Goal: Task Accomplishment & Management: Complete application form

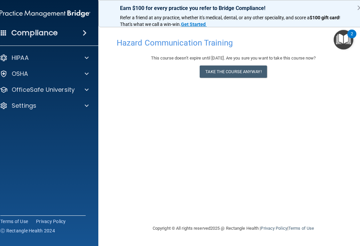
click at [256, 71] on button "Take the course anyway!" at bounding box center [232, 72] width 67 height 12
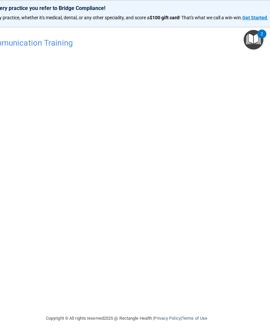
click at [107, 11] on p "Earn $100 for every practice you refer to Bridge Compliance!" at bounding box center [126, 8] width 333 height 6
click at [57, 40] on h4 "Hazard Communication Training" at bounding box center [127, 43] width 340 height 9
click at [86, 40] on h4 "Hazard Communication Training" at bounding box center [127, 43] width 340 height 9
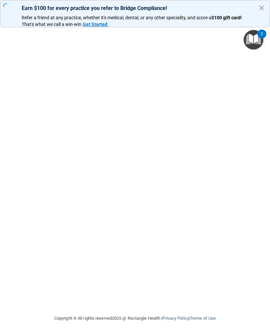
scroll to position [0, 53]
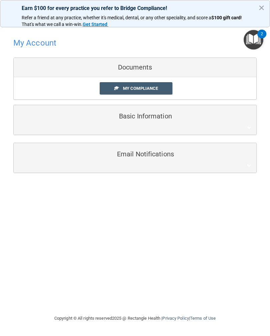
click at [45, 42] on h4 "My Account" at bounding box center [34, 43] width 43 height 9
click at [47, 42] on h4 "My Account" at bounding box center [34, 43] width 43 height 9
click at [260, 13] on button "×" at bounding box center [261, 7] width 6 height 11
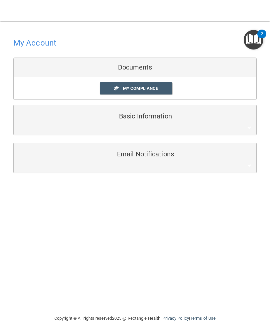
click at [48, 41] on h4 "My Account" at bounding box center [34, 43] width 43 height 9
click at [156, 87] on span "My Compliance" at bounding box center [140, 88] width 35 height 5
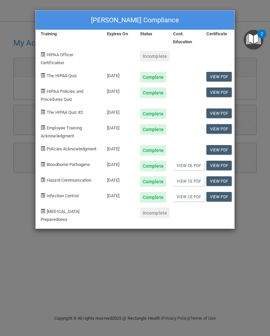
click at [78, 235] on div "Kara Holmes's Compliance Training Expires On Status Cont. Education Certificate…" at bounding box center [135, 168] width 270 height 336
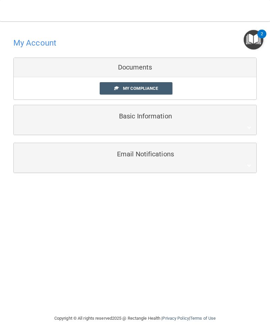
click at [111, 226] on div "My Account Documents My Compliance My Compliance My BAA Basic Information Full …" at bounding box center [134, 168] width 243 height 280
click at [39, 37] on div at bounding box center [134, 43] width 243 height 16
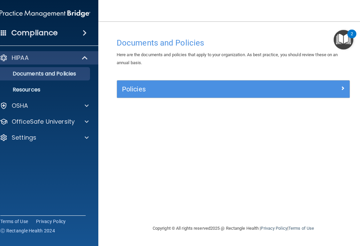
click at [85, 121] on span at bounding box center [87, 122] width 4 height 8
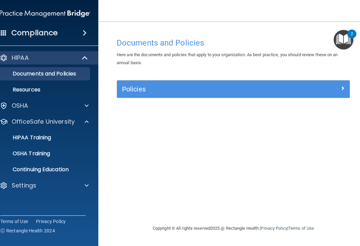
click at [51, 135] on p "HIPAA Training" at bounding box center [23, 138] width 55 height 7
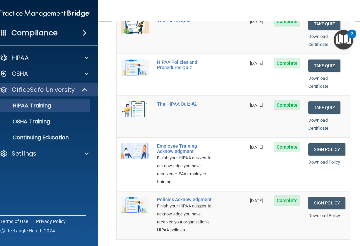
scroll to position [120, 0]
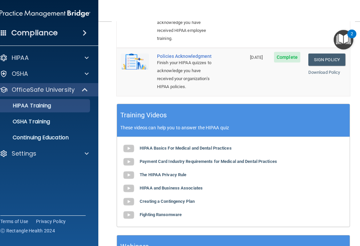
click at [55, 121] on div "OSHA Training" at bounding box center [41, 122] width 91 height 7
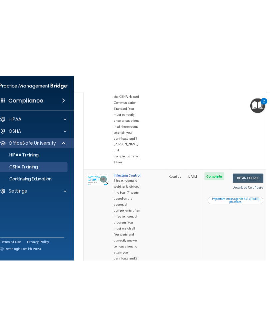
scroll to position [283, 0]
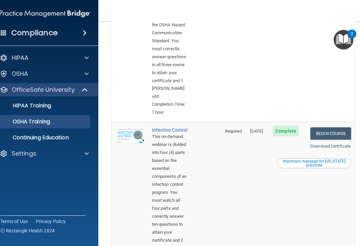
click at [269, 128] on link "Begin Course" at bounding box center [330, 134] width 41 height 12
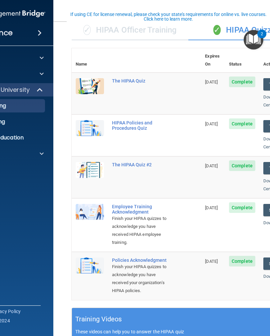
scroll to position [52, 0]
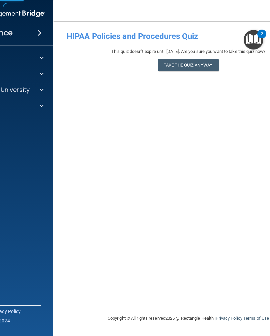
click at [202, 66] on button "Take the quiz anyway!" at bounding box center [188, 65] width 61 height 12
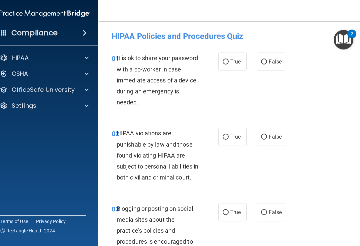
click at [269, 69] on label "False" at bounding box center [270, 62] width 28 height 18
click at [267, 65] on input "False" at bounding box center [264, 62] width 6 height 5
radio input "true"
click at [224, 137] on input "True" at bounding box center [225, 137] width 6 height 5
radio input "true"
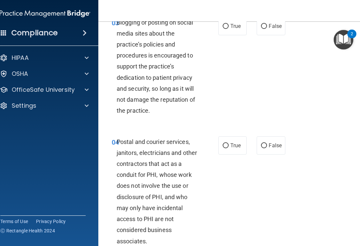
scroll to position [188, 0]
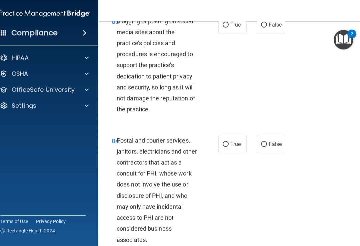
click at [266, 28] on input "False" at bounding box center [264, 25] width 6 height 5
radio input "true"
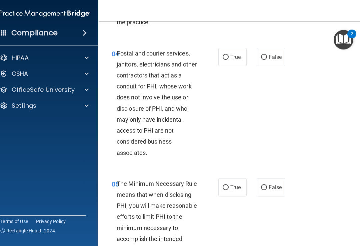
scroll to position [275, 0]
click at [266, 60] on input "False" at bounding box center [264, 57] width 6 height 5
radio input "true"
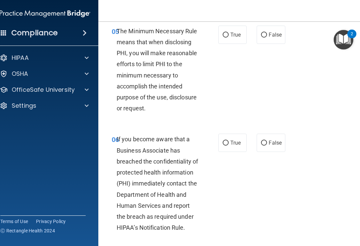
scroll to position [428, 0]
click at [226, 37] on input "True" at bounding box center [225, 34] width 6 height 5
radio input "true"
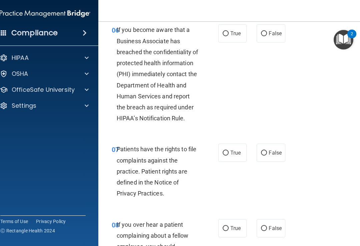
scroll to position [538, 0]
click at [269, 101] on div "06 If you become aware that a Business Associate has breached the confidentiali…" at bounding box center [233, 76] width 253 height 120
click at [231, 36] on span "True" at bounding box center [235, 33] width 10 height 6
click at [228, 36] on input "True" at bounding box center [225, 33] width 6 height 5
radio input "true"
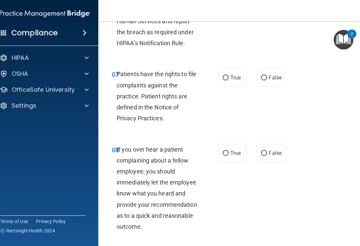
scroll to position [614, 0]
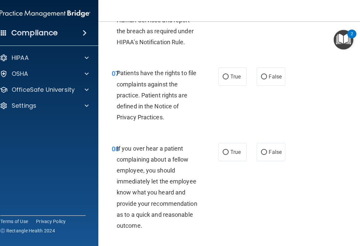
click at [228, 80] on input "True" at bounding box center [225, 77] width 6 height 5
radio input "true"
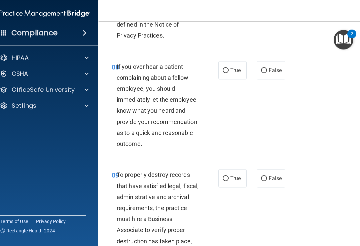
scroll to position [696, 0]
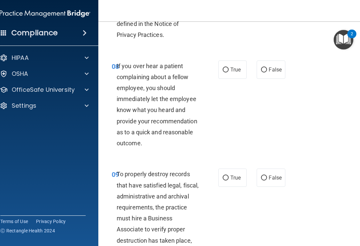
click at [269, 79] on label "False" at bounding box center [270, 70] width 28 height 18
click at [267, 73] on input "False" at bounding box center [264, 70] width 6 height 5
radio input "true"
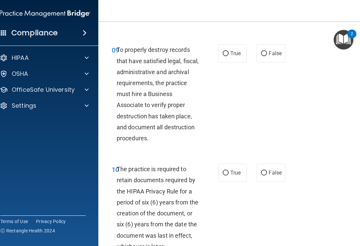
scroll to position [823, 0]
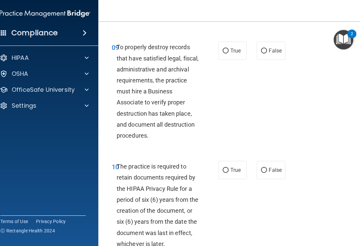
click at [233, 60] on label "True" at bounding box center [232, 51] width 28 height 18
click at [228, 54] on input "True" at bounding box center [225, 51] width 6 height 5
radio input "true"
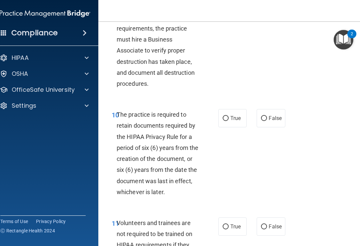
scroll to position [877, 0]
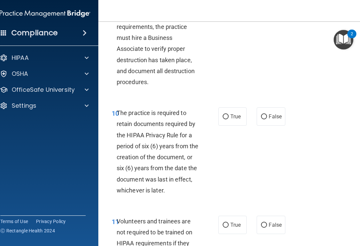
click at [226, 120] on input "True" at bounding box center [225, 117] width 6 height 5
radio input "true"
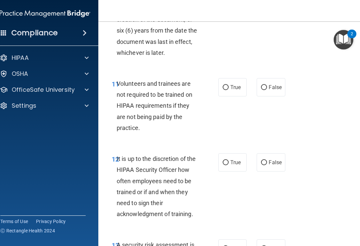
scroll to position [1015, 0]
click at [269, 90] on span "False" at bounding box center [274, 87] width 13 height 6
click at [267, 90] on input "False" at bounding box center [264, 87] width 6 height 5
radio input "true"
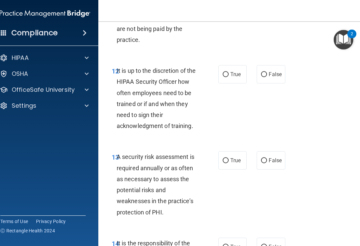
scroll to position [1103, 0]
click at [269, 77] on span "False" at bounding box center [274, 74] width 13 height 6
click at [267, 77] on input "False" at bounding box center [264, 74] width 6 height 5
radio input "true"
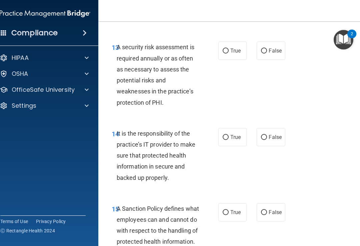
scroll to position [1213, 0]
click at [269, 60] on label "False" at bounding box center [270, 50] width 28 height 18
click at [267, 53] on input "False" at bounding box center [264, 50] width 6 height 5
radio input "true"
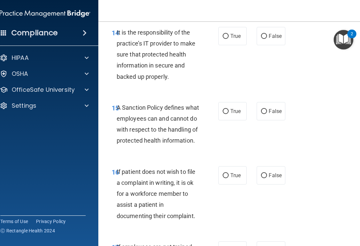
scroll to position [1315, 0]
click at [227, 39] on input "True" at bounding box center [225, 36] width 6 height 5
radio input "true"
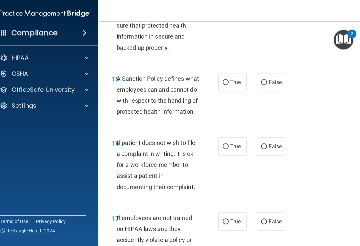
scroll to position [1344, 0]
click at [262, 85] on input "False" at bounding box center [264, 82] width 6 height 5
radio input "true"
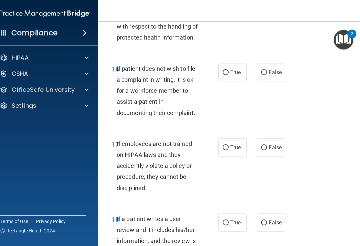
scroll to position [1418, 0]
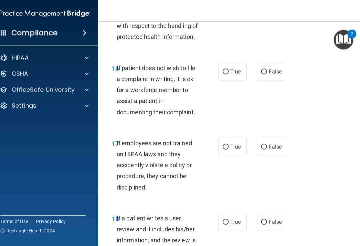
click at [269, 75] on span "False" at bounding box center [274, 72] width 13 height 6
click at [267, 75] on input "False" at bounding box center [264, 72] width 6 height 5
radio input "true"
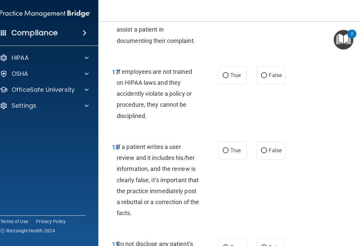
scroll to position [1490, 0]
click at [269, 78] on span "False" at bounding box center [274, 75] width 13 height 6
click at [267, 78] on input "False" at bounding box center [264, 75] width 6 height 5
radio input "true"
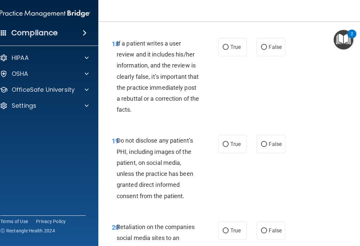
scroll to position [1594, 0]
click at [223, 50] on input "True" at bounding box center [225, 47] width 6 height 5
radio input "true"
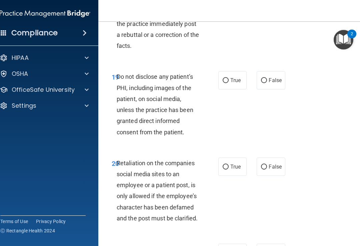
scroll to position [1658, 0]
click at [227, 83] on input "True" at bounding box center [225, 80] width 6 height 5
radio input "true"
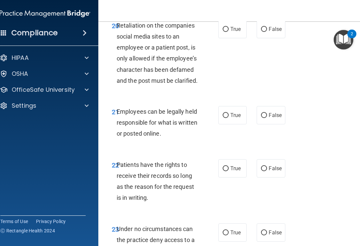
scroll to position [1795, 0]
click at [269, 38] on label "False" at bounding box center [270, 29] width 28 height 18
click at [267, 32] on input "False" at bounding box center [264, 29] width 6 height 5
radio input "true"
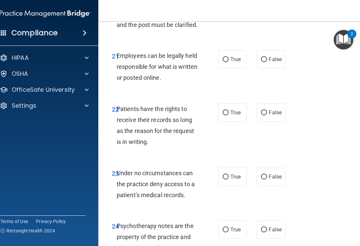
scroll to position [1851, 0]
click at [266, 62] on input "False" at bounding box center [264, 59] width 6 height 5
radio input "true"
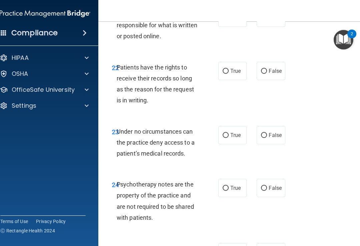
scroll to position [1893, 0]
click at [230, 80] on label "True" at bounding box center [232, 71] width 28 height 18
click at [228, 74] on input "True" at bounding box center [225, 71] width 6 height 5
radio input "true"
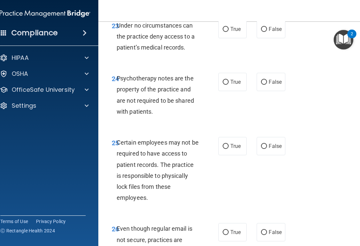
scroll to position [1997, 0]
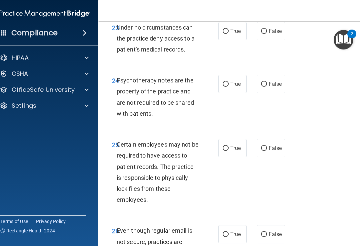
click at [224, 34] on input "True" at bounding box center [225, 31] width 6 height 5
radio input "true"
click at [266, 34] on input "False" at bounding box center [264, 31] width 6 height 5
radio input "true"
radio input "false"
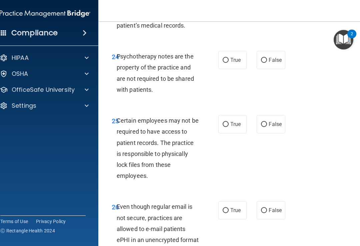
scroll to position [2021, 0]
click at [269, 63] on span "False" at bounding box center [274, 60] width 13 height 6
click at [267, 63] on input "False" at bounding box center [264, 60] width 6 height 5
radio input "true"
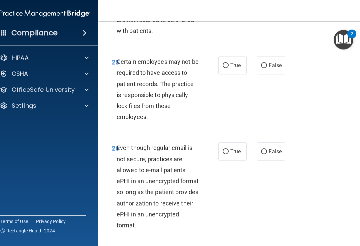
scroll to position [2080, 0]
click at [264, 68] on input "False" at bounding box center [264, 65] width 6 height 5
radio input "true"
click at [234, 68] on span "True" at bounding box center [235, 65] width 10 height 6
click at [228, 68] on input "True" at bounding box center [225, 65] width 6 height 5
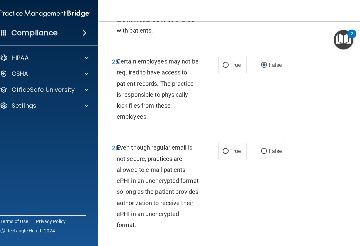
radio input "true"
radio input "false"
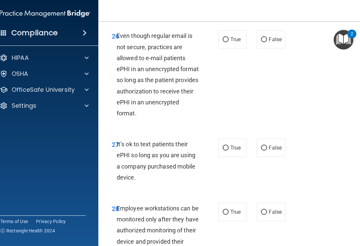
scroll to position [2192, 0]
click at [269, 42] on span "False" at bounding box center [274, 39] width 13 height 6
click at [267, 42] on input "False" at bounding box center [264, 39] width 6 height 5
radio input "true"
click at [127, 20] on nav "Toggle navigation [PERSON_NAME] [PERSON_NAME][EMAIL_ADDRESS][PERSON_NAME][DOMAI…" at bounding box center [233, 10] width 270 height 21
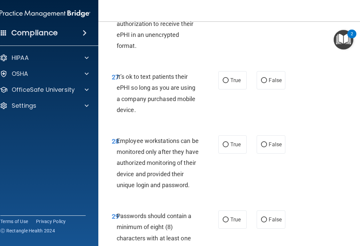
scroll to position [2260, 0]
click at [228, 88] on label "True" at bounding box center [232, 80] width 28 height 18
click at [228, 83] on input "True" at bounding box center [225, 80] width 6 height 5
radio input "true"
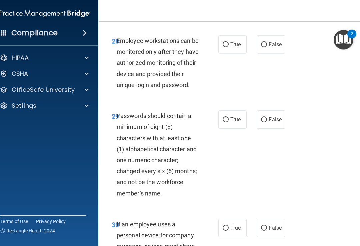
scroll to position [2360, 0]
click at [235, 47] on span "True" at bounding box center [235, 44] width 10 height 6
click at [228, 47] on input "True" at bounding box center [225, 44] width 6 height 5
radio input "true"
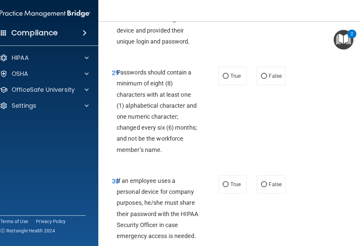
scroll to position [2404, 0]
click at [227, 85] on label "True" at bounding box center [232, 76] width 28 height 18
click at [227, 79] on input "True" at bounding box center [225, 76] width 6 height 5
radio input "true"
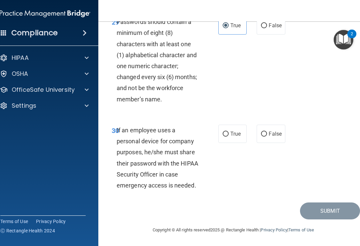
scroll to position [2462, 0]
click at [264, 137] on input "False" at bounding box center [264, 134] width 6 height 5
radio input "true"
click at [130, 64] on span "Passwords should contain a minimum of eight (8) characters with at least one (1…" at bounding box center [157, 60] width 80 height 85
click at [269, 214] on button "Submit" at bounding box center [330, 211] width 60 height 17
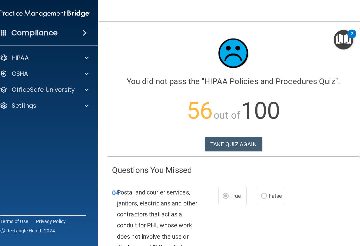
click at [245, 144] on button "TAKE QUIZ AGAIN" at bounding box center [233, 144] width 58 height 15
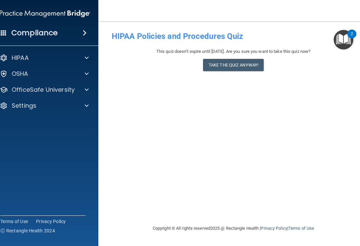
click at [256, 69] on button "Take the quiz anyway!" at bounding box center [233, 65] width 61 height 12
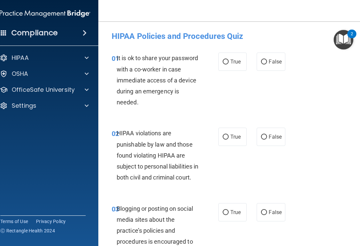
click at [234, 62] on span "True" at bounding box center [235, 62] width 10 height 6
click at [228, 62] on input "True" at bounding box center [225, 62] width 6 height 5
radio input "true"
click at [239, 142] on label "True" at bounding box center [232, 137] width 28 height 18
click at [228, 140] on input "True" at bounding box center [225, 137] width 6 height 5
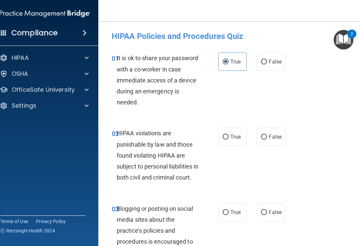
radio input "true"
click at [269, 216] on span "False" at bounding box center [274, 212] width 13 height 6
click at [267, 215] on input "False" at bounding box center [264, 212] width 6 height 5
radio input "true"
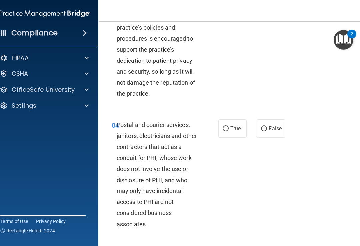
scroll to position [204, 0]
click at [233, 132] on span "True" at bounding box center [235, 128] width 10 height 6
click at [228, 131] on input "True" at bounding box center [225, 128] width 6 height 5
radio input "true"
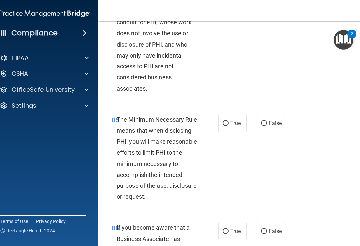
scroll to position [341, 0]
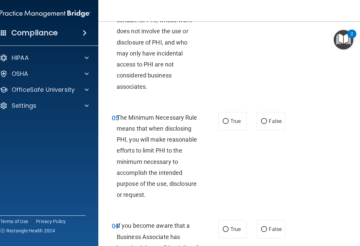
click at [232, 131] on label "True" at bounding box center [232, 121] width 28 height 18
click at [228, 124] on input "True" at bounding box center [225, 121] width 6 height 5
radio input "true"
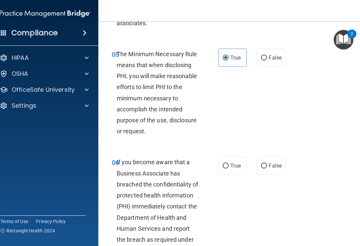
scroll to position [407, 0]
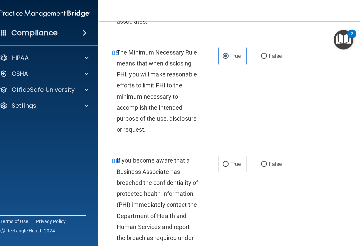
click at [269, 173] on label "False" at bounding box center [270, 164] width 28 height 18
click at [267, 167] on input "False" at bounding box center [264, 164] width 6 height 5
radio input "true"
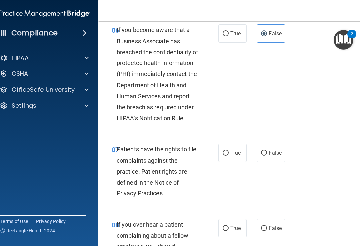
scroll to position [540, 0]
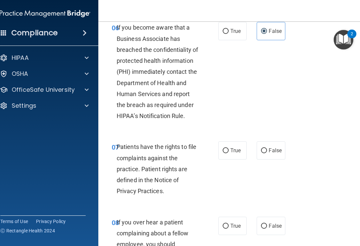
click at [234, 160] on label "True" at bounding box center [232, 151] width 28 height 18
click at [228, 154] on input "True" at bounding box center [225, 151] width 6 height 5
radio input "true"
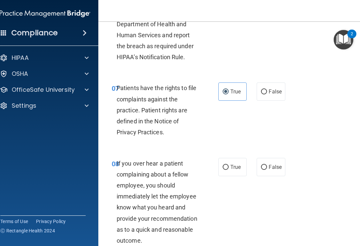
scroll to position [600, 0]
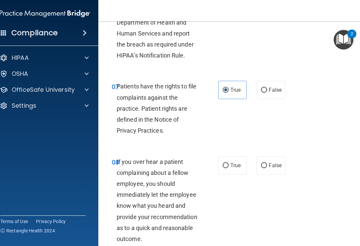
click at [269, 169] on span "False" at bounding box center [274, 165] width 13 height 6
click at [267, 168] on input "False" at bounding box center [264, 165] width 6 height 5
radio input "true"
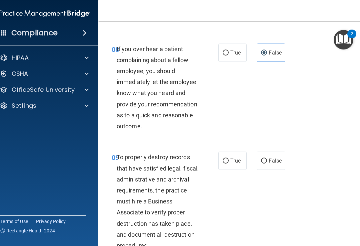
scroll to position [714, 0]
click at [269, 164] on span "False" at bounding box center [274, 160] width 13 height 6
click at [267, 163] on input "False" at bounding box center [264, 160] width 6 height 5
radio input "true"
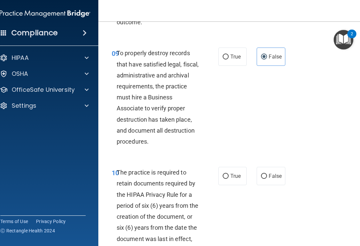
scroll to position [818, 0]
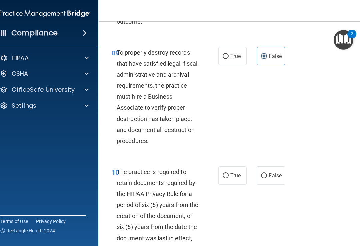
click at [269, 179] on span "False" at bounding box center [274, 175] width 13 height 6
click at [267, 178] on input "False" at bounding box center [264, 175] width 6 height 5
radio input "true"
click at [240, 177] on label "True" at bounding box center [232, 175] width 28 height 18
click at [228, 177] on input "True" at bounding box center [225, 175] width 6 height 5
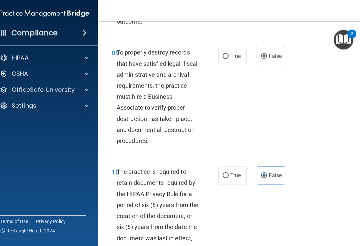
radio input "true"
radio input "false"
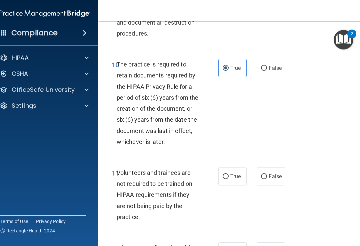
scroll to position [925, 0]
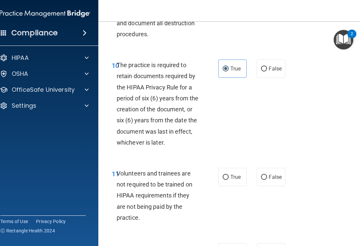
click at [269, 182] on label "False" at bounding box center [270, 177] width 28 height 18
click at [267, 180] on input "False" at bounding box center [264, 177] width 6 height 5
radio input "true"
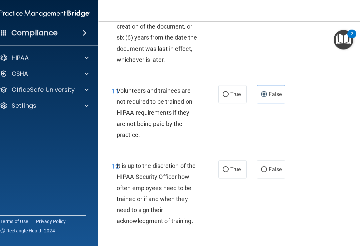
scroll to position [1009, 0]
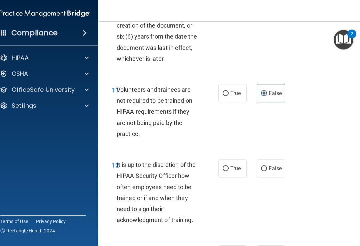
click at [269, 178] on label "False" at bounding box center [270, 168] width 28 height 18
click at [267, 171] on input "False" at bounding box center [264, 168] width 6 height 5
radio input "true"
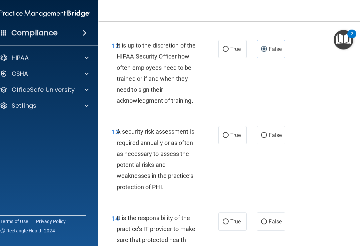
scroll to position [1129, 0]
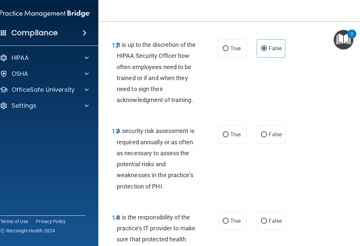
click at [237, 138] on span "True" at bounding box center [235, 135] width 10 height 6
click at [228, 138] on input "True" at bounding box center [225, 135] width 6 height 5
radio input "true"
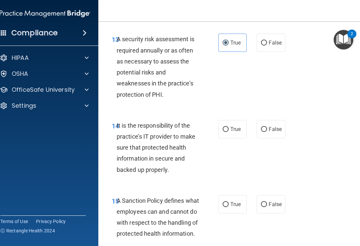
scroll to position [1222, 0]
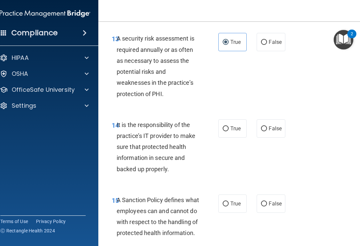
click at [269, 132] on span "False" at bounding box center [274, 129] width 13 height 6
click at [267, 132] on input "False" at bounding box center [264, 129] width 6 height 5
radio input "true"
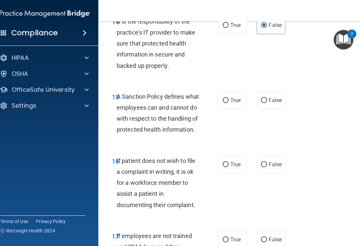
scroll to position [1330, 0]
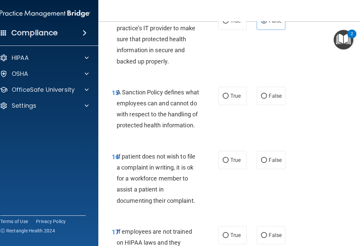
click at [269, 104] on label "False" at bounding box center [270, 96] width 28 height 18
click at [267, 99] on input "False" at bounding box center [264, 96] width 6 height 5
radio input "true"
click at [231, 169] on label "True" at bounding box center [232, 160] width 28 height 18
click at [228, 163] on input "True" at bounding box center [225, 160] width 6 height 5
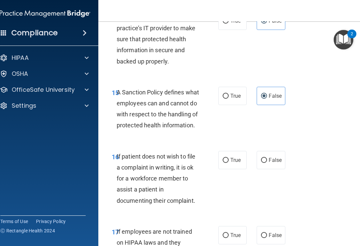
radio input "true"
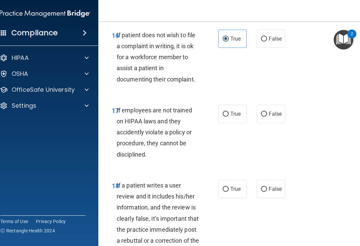
scroll to position [1455, 0]
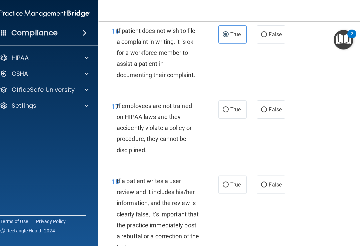
click at [269, 113] on span "False" at bounding box center [274, 110] width 13 height 6
click at [267, 113] on input "False" at bounding box center [264, 110] width 6 height 5
radio input "true"
click at [269, 194] on label "False" at bounding box center [270, 185] width 28 height 18
click at [267, 188] on input "False" at bounding box center [264, 185] width 6 height 5
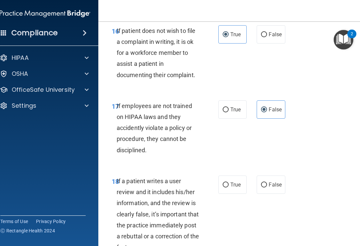
radio input "true"
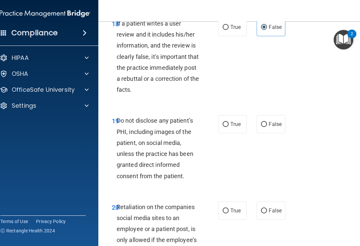
scroll to position [1616, 0]
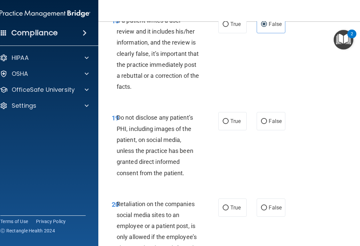
click at [234, 125] on span "True" at bounding box center [235, 121] width 10 height 6
click at [228, 124] on input "True" at bounding box center [225, 121] width 6 height 5
radio input "true"
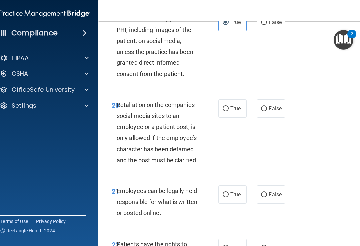
scroll to position [1716, 0]
click at [269, 112] on span "False" at bounding box center [274, 108] width 13 height 6
click at [267, 111] on input "False" at bounding box center [264, 108] width 6 height 5
radio input "true"
click at [234, 198] on span "True" at bounding box center [235, 194] width 10 height 6
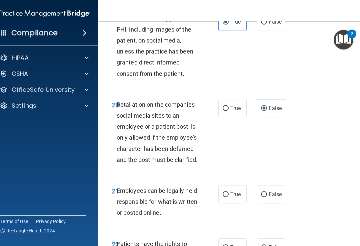
click at [228, 197] on input "True" at bounding box center [225, 194] width 6 height 5
radio input "true"
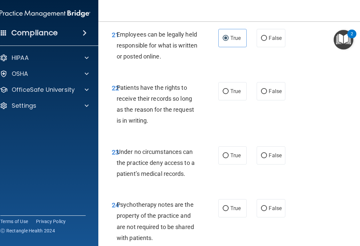
scroll to position [1878, 0]
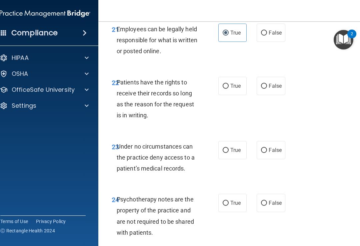
click at [269, 89] on span "False" at bounding box center [274, 86] width 13 height 6
click at [267, 89] on input "False" at bounding box center [264, 86] width 6 height 5
radio input "true"
click at [269, 159] on label "False" at bounding box center [270, 150] width 28 height 18
click at [267, 153] on input "False" at bounding box center [264, 150] width 6 height 5
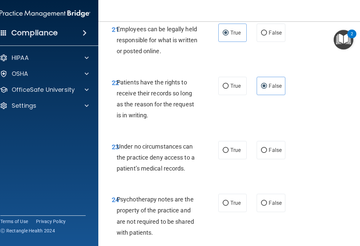
radio input "true"
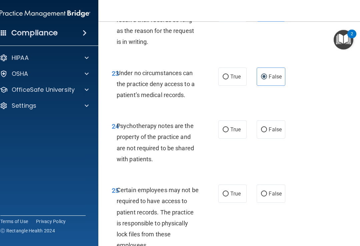
scroll to position [1957, 0]
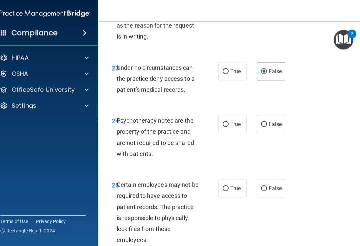
click at [233, 134] on label "True" at bounding box center [232, 124] width 28 height 18
click at [228, 127] on input "True" at bounding box center [225, 124] width 6 height 5
radio input "true"
click at [232, 192] on span "True" at bounding box center [235, 188] width 10 height 6
click at [228, 191] on input "True" at bounding box center [225, 188] width 6 height 5
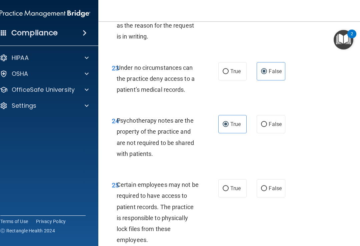
radio input "true"
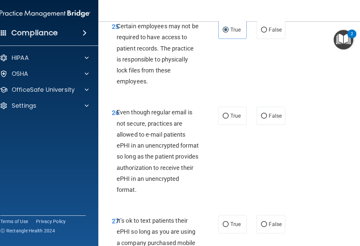
scroll to position [2119, 0]
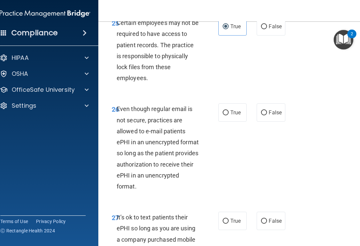
click at [227, 116] on input "True" at bounding box center [225, 113] width 6 height 5
radio input "true"
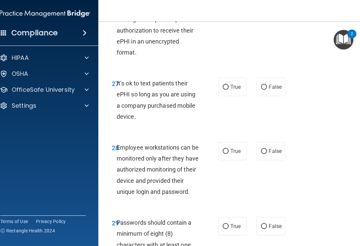
scroll to position [2255, 0]
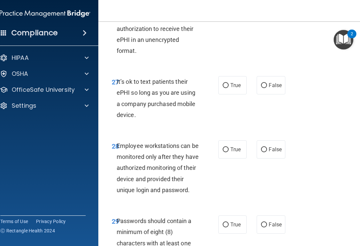
click at [269, 89] on span "False" at bounding box center [274, 85] width 13 height 6
click at [267, 88] on input "False" at bounding box center [264, 85] width 6 height 5
radio input "true"
click at [269, 153] on span "False" at bounding box center [274, 150] width 13 height 6
click at [267, 153] on input "False" at bounding box center [264, 150] width 6 height 5
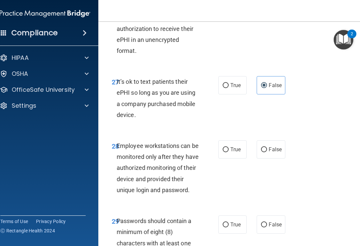
radio input "true"
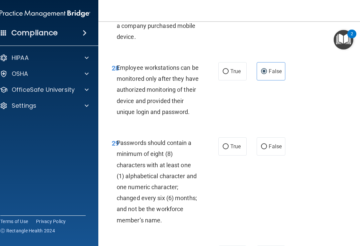
scroll to position [2335, 0]
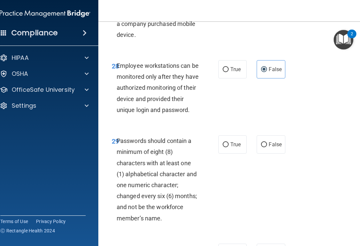
click at [234, 148] on span "True" at bounding box center [235, 145] width 10 height 6
click at [228, 148] on input "True" at bounding box center [225, 145] width 6 height 5
radio input "true"
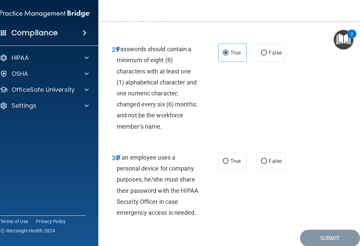
scroll to position [2429, 0]
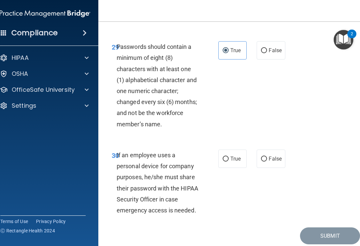
click at [269, 168] on label "False" at bounding box center [270, 159] width 28 height 18
click at [267, 162] on input "False" at bounding box center [264, 159] width 6 height 5
radio input "true"
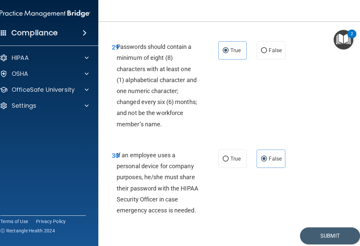
click at [269, 244] on button "Submit" at bounding box center [330, 236] width 60 height 17
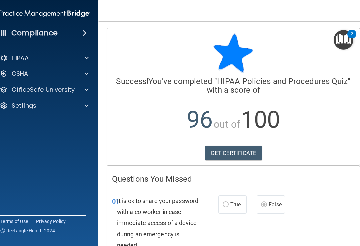
click at [245, 153] on link "GET CERTIFICATE" at bounding box center [233, 153] width 57 height 15
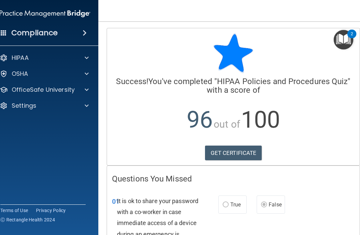
click at [89, 88] on div at bounding box center [85, 90] width 17 height 8
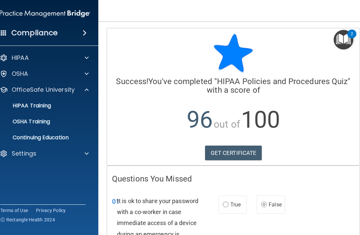
click at [69, 108] on div "HIPAA Training" at bounding box center [41, 106] width 91 height 7
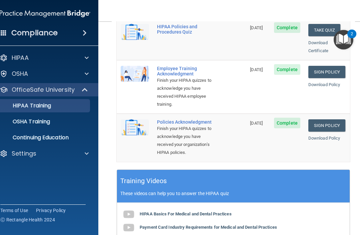
scroll to position [190, 0]
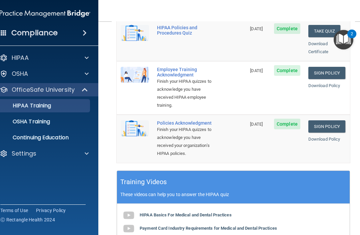
click at [62, 122] on div "OSHA Training" at bounding box center [41, 122] width 91 height 7
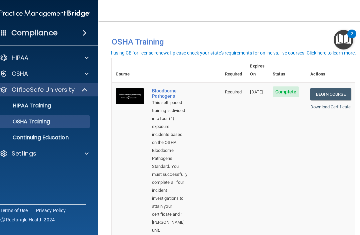
click at [85, 156] on span at bounding box center [87, 154] width 4 height 8
click at [37, 183] on p "Sign Out" at bounding box center [41, 185] width 91 height 7
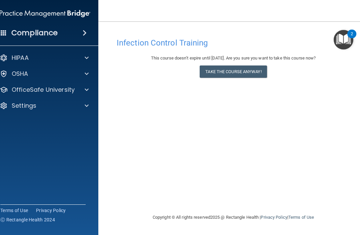
click at [242, 71] on button "Take the course anyway!" at bounding box center [232, 72] width 67 height 12
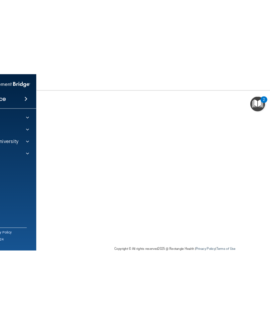
scroll to position [37, 0]
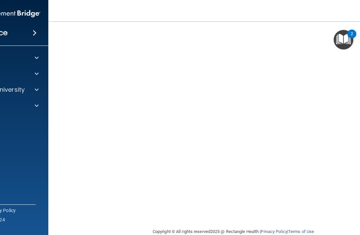
click at [38, 88] on span at bounding box center [37, 90] width 4 height 8
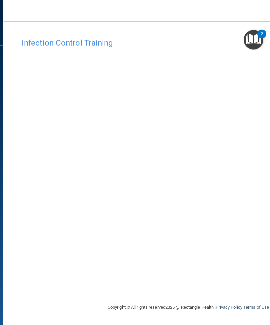
scroll to position [0, 0]
